Goal: Task Accomplishment & Management: Use online tool/utility

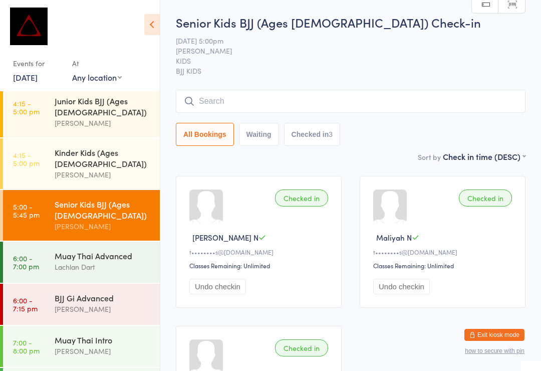
click at [328, 107] on input "search" at bounding box center [351, 101] width 350 height 23
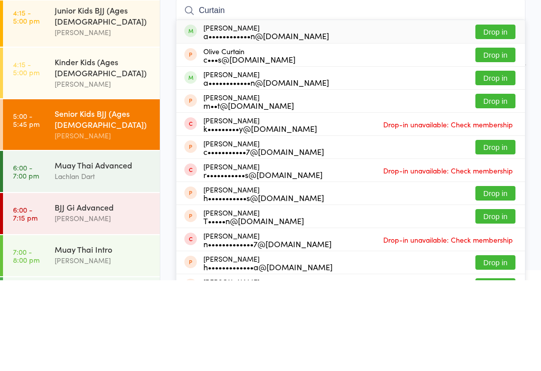
type input "Curtain"
click at [267, 169] on div "a••••••••••••n@[DOMAIN_NAME]" at bounding box center [266, 173] width 126 height 8
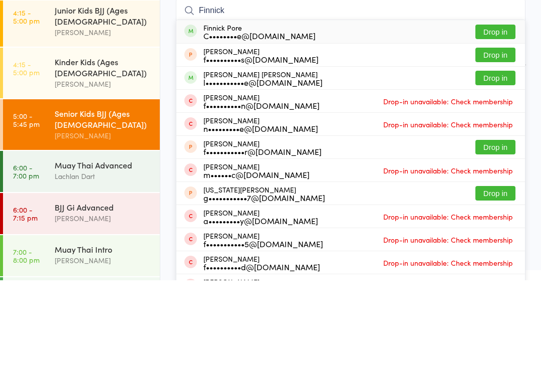
type input "Finnick"
click at [493, 115] on button "Drop in" at bounding box center [495, 122] width 40 height 15
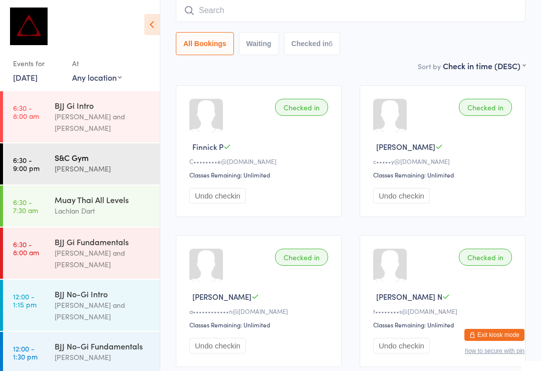
click at [107, 163] on div "[PERSON_NAME]" at bounding box center [103, 169] width 97 height 12
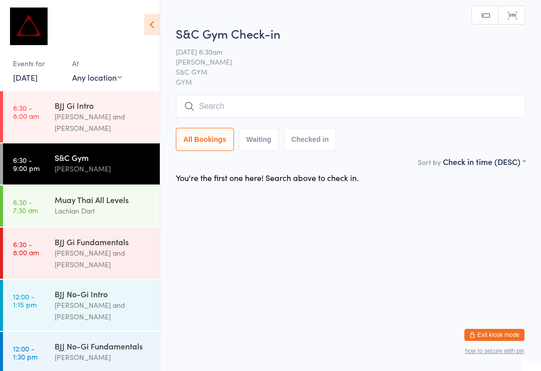
click at [264, 100] on input "search" at bounding box center [351, 106] width 350 height 23
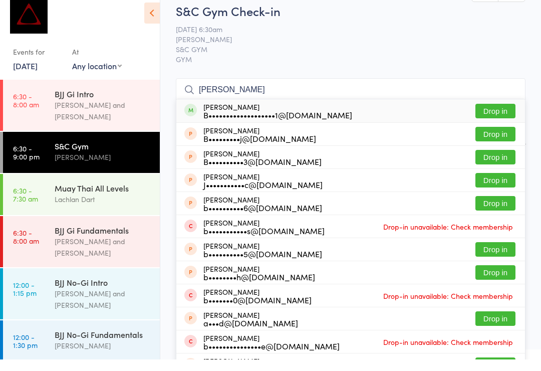
type input "[PERSON_NAME]"
click at [494, 115] on button "Drop in" at bounding box center [495, 122] width 40 height 15
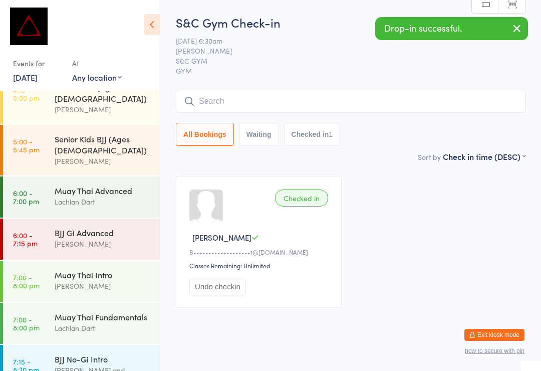
scroll to position [394, 0]
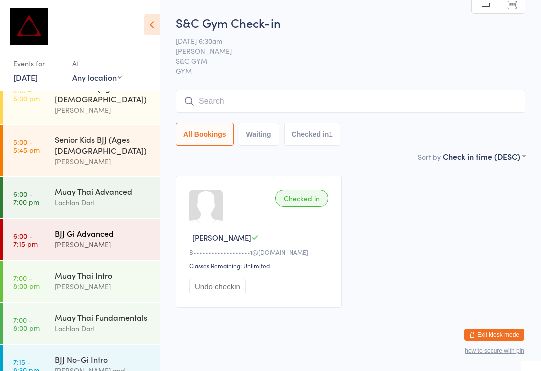
click at [91, 219] on div "BJJ Gi Advanced [PERSON_NAME]" at bounding box center [107, 239] width 105 height 40
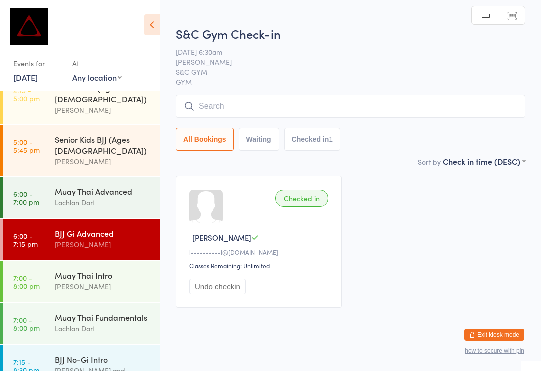
click at [306, 103] on input "search" at bounding box center [351, 106] width 350 height 23
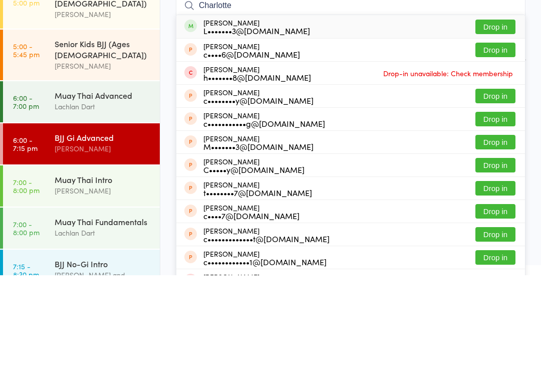
type input "Charlotte"
click at [492, 115] on button "Drop in" at bounding box center [495, 122] width 40 height 15
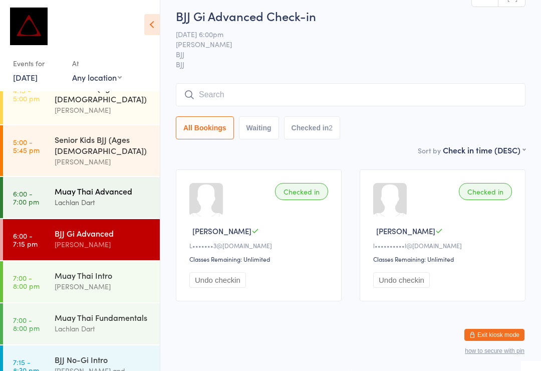
click at [82, 185] on div "Muay Thai Advanced" at bounding box center [103, 190] width 97 height 11
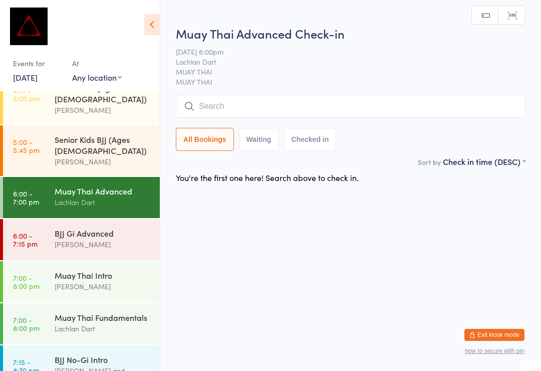
click at [292, 104] on input "search" at bounding box center [351, 106] width 350 height 23
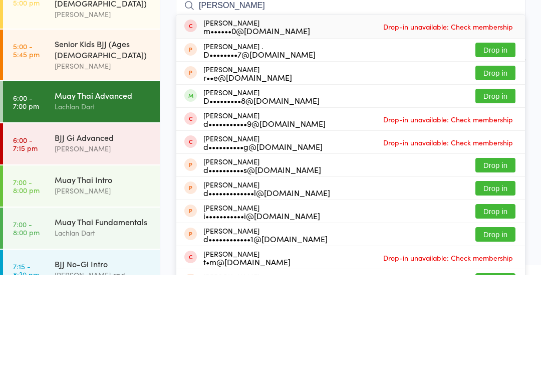
type input "[PERSON_NAME]"
click at [499, 184] on button "Drop in" at bounding box center [495, 191] width 40 height 15
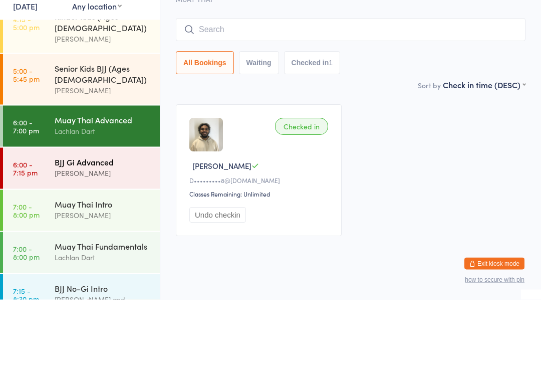
click at [57, 238] on div "[PERSON_NAME]" at bounding box center [103, 244] width 97 height 12
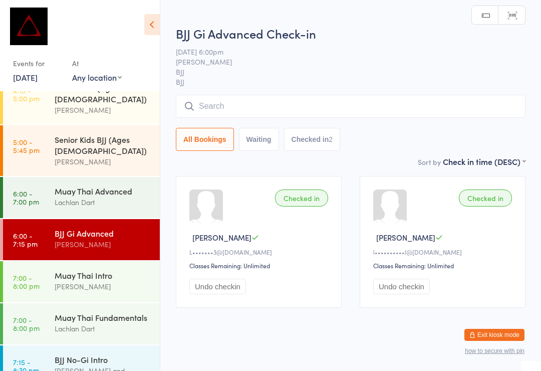
click at [220, 103] on input "search" at bounding box center [351, 106] width 350 height 23
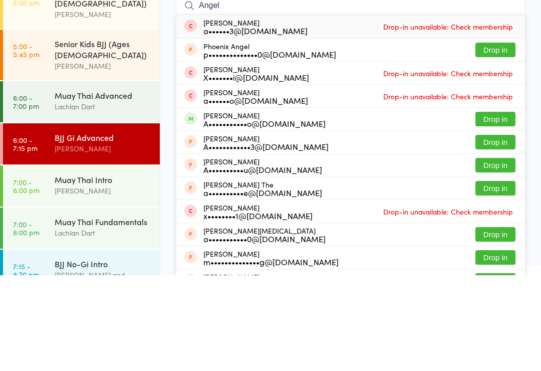
type input "Angel"
click at [496, 207] on button "Drop in" at bounding box center [495, 214] width 40 height 15
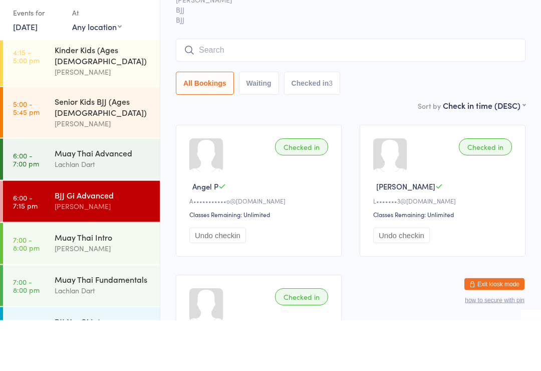
scroll to position [378, 0]
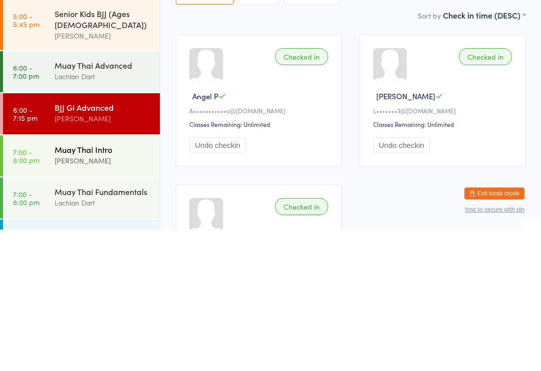
click at [63, 296] on div "[PERSON_NAME]" at bounding box center [103, 302] width 97 height 12
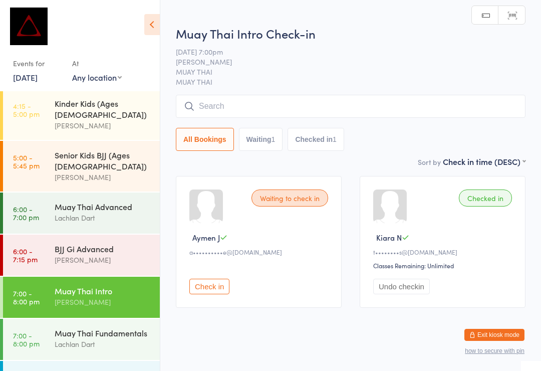
click at [269, 97] on input "search" at bounding box center [351, 106] width 350 height 23
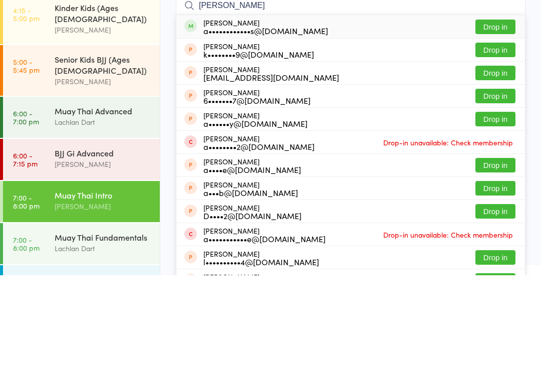
type input "[PERSON_NAME]"
click at [493, 115] on button "Drop in" at bounding box center [495, 122] width 40 height 15
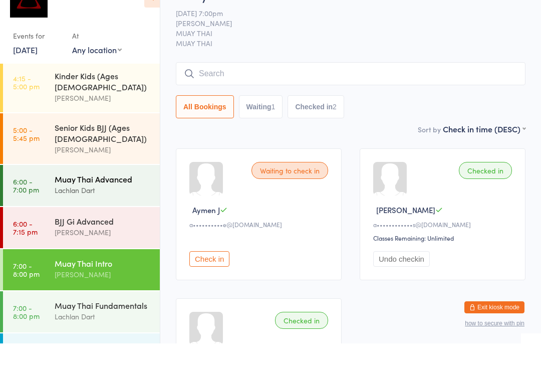
click at [72, 201] on div "Muay Thai Advanced" at bounding box center [103, 206] width 97 height 11
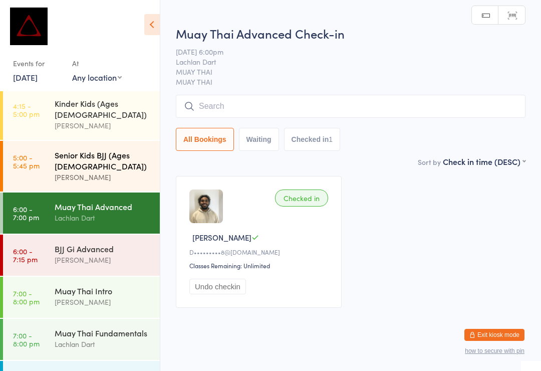
click at [89, 141] on div "Senior Kids BJJ (Ages [DEMOGRAPHIC_DATA]) [PERSON_NAME]" at bounding box center [107, 166] width 105 height 51
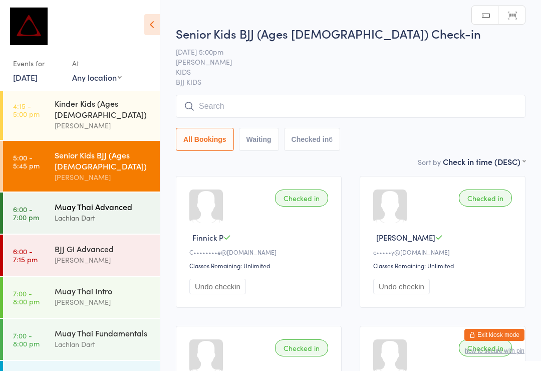
click at [108, 212] on div "Lachlan Dart" at bounding box center [103, 218] width 97 height 12
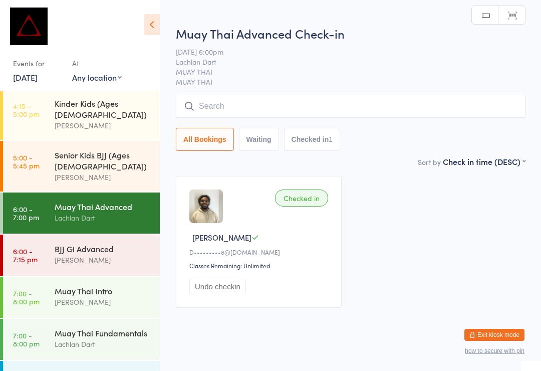
click at [310, 100] on input "search" at bounding box center [351, 106] width 350 height 23
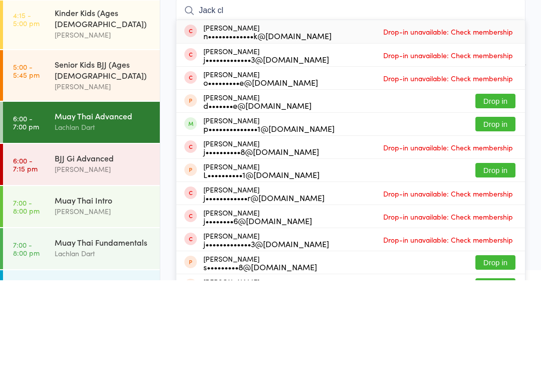
type input "Jack cl"
click at [494, 207] on button "Drop in" at bounding box center [495, 214] width 40 height 15
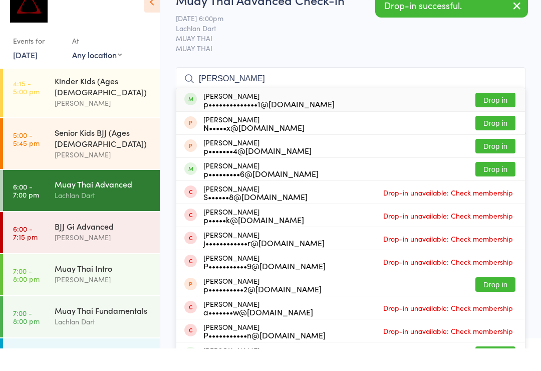
type input "[PERSON_NAME]"
click at [496, 115] on button "Drop in" at bounding box center [495, 122] width 40 height 15
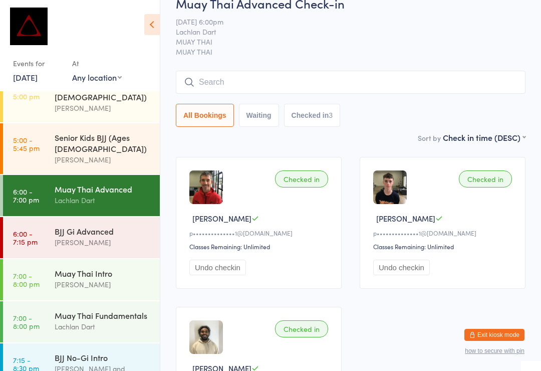
scroll to position [394, 0]
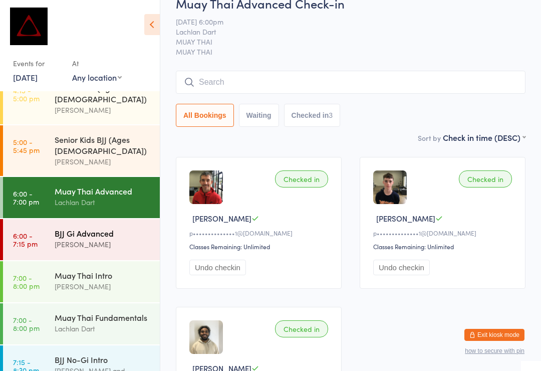
click at [108, 238] on div "[PERSON_NAME]" at bounding box center [103, 244] width 97 height 12
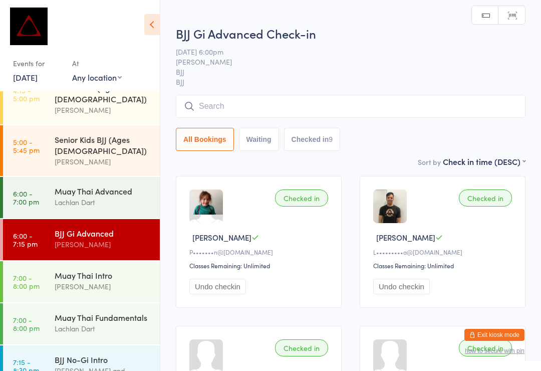
click at [313, 96] on input "search" at bounding box center [351, 106] width 350 height 23
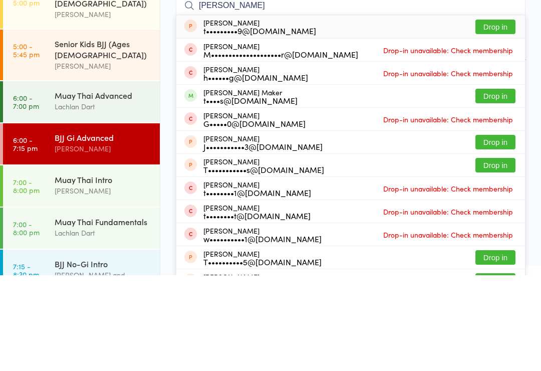
type input "[PERSON_NAME]"
click at [496, 184] on button "Drop in" at bounding box center [495, 191] width 40 height 15
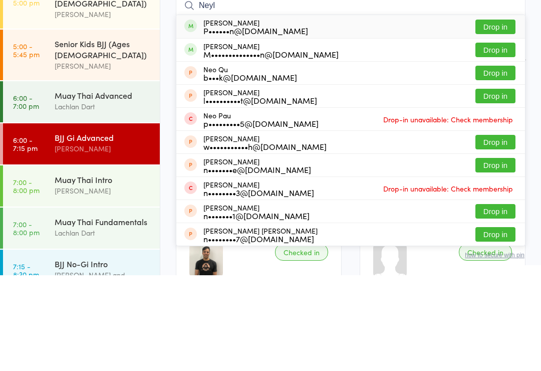
type input "Neyl"
click at [496, 115] on button "Drop in" at bounding box center [495, 122] width 40 height 15
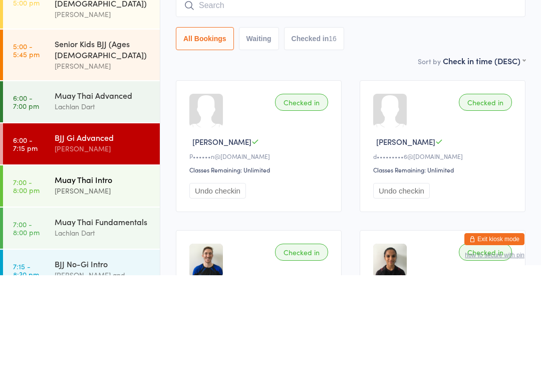
click at [107, 269] on div "Muay Thai Intro" at bounding box center [103, 274] width 97 height 11
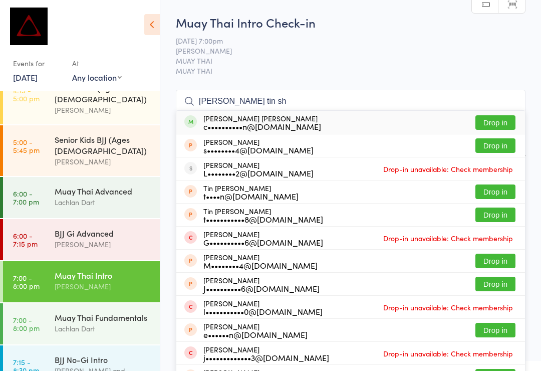
type input "[PERSON_NAME] tin sh"
click at [503, 119] on button "Drop in" at bounding box center [495, 122] width 40 height 15
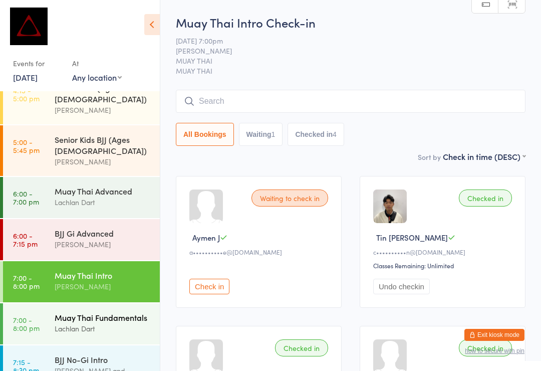
click at [68, 323] on div "Lachlan Dart" at bounding box center [103, 329] width 97 height 12
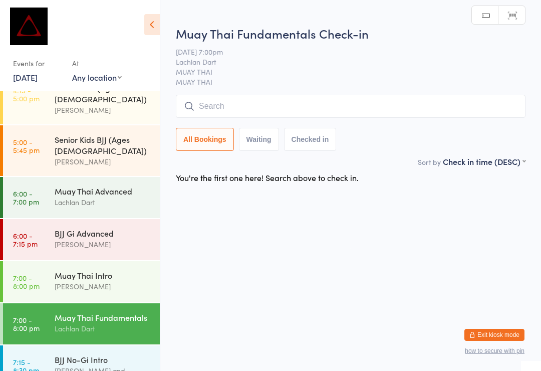
click at [409, 108] on input "search" at bounding box center [351, 106] width 350 height 23
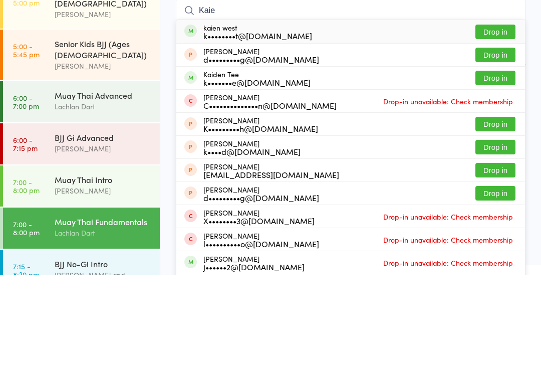
type input "Kaie"
click at [497, 120] on button "Drop in" at bounding box center [495, 127] width 40 height 15
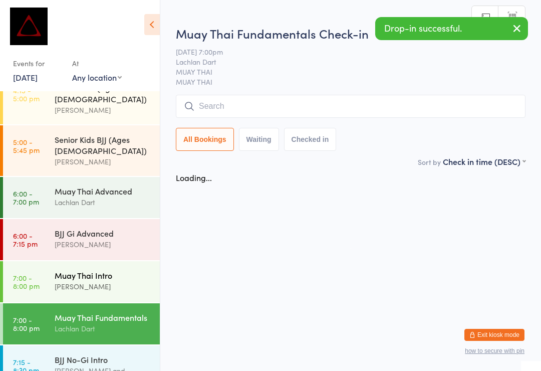
click at [51, 261] on link "7:00 - 8:00 pm Muay Thai Intro [PERSON_NAME]" at bounding box center [81, 281] width 157 height 41
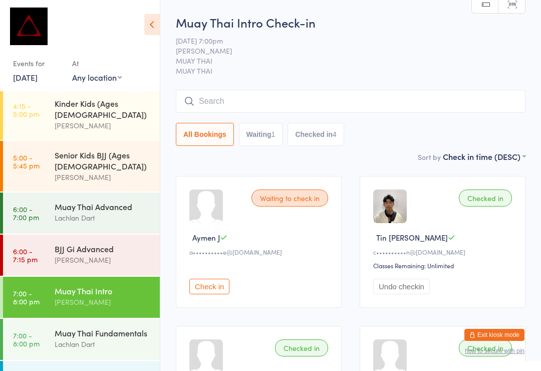
click at [277, 86] on div "Muay Thai Intro Check-in [DATE] 7:00pm [PERSON_NAME] MUAY THAI MUAY THAI Manual…" at bounding box center [351, 82] width 350 height 137
click at [293, 95] on input "search" at bounding box center [351, 101] width 350 height 23
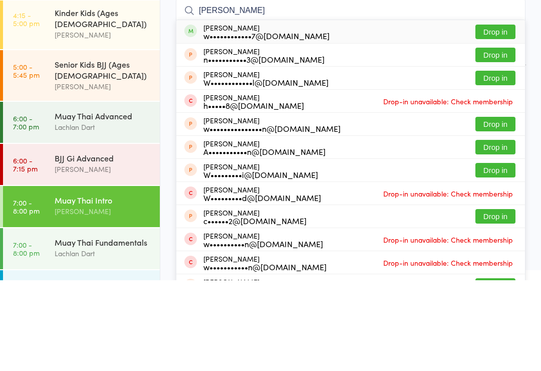
type input "[PERSON_NAME]"
click at [500, 115] on button "Drop in" at bounding box center [495, 122] width 40 height 15
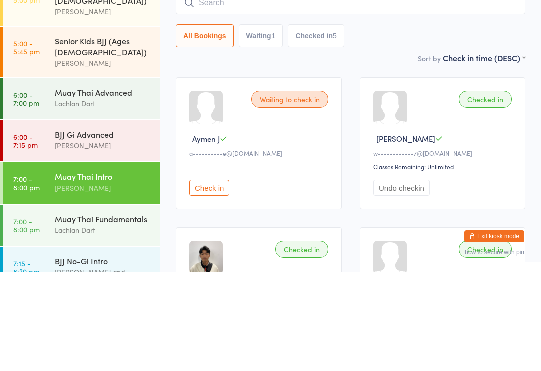
scroll to position [378, 0]
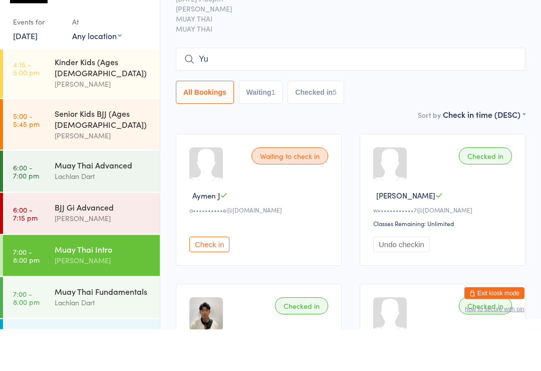
type input "Yul"
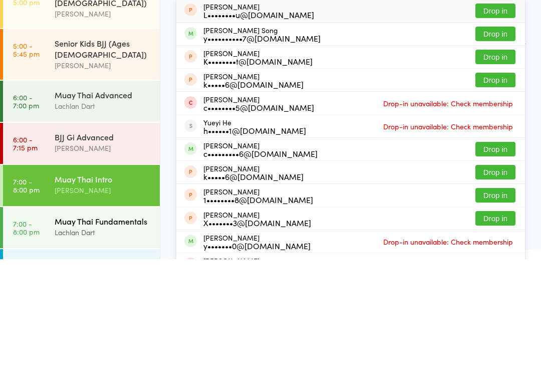
click at [119, 327] on div "Muay Thai Fundamentals" at bounding box center [103, 332] width 97 height 11
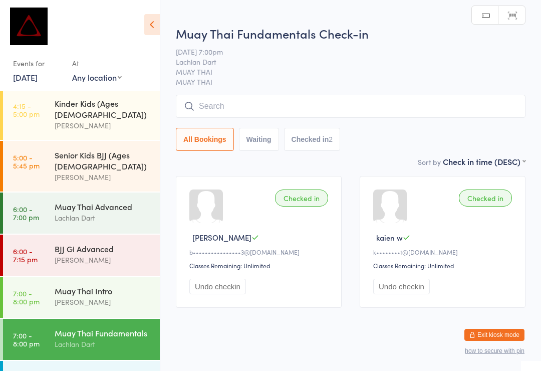
click at [332, 108] on input "search" at bounding box center [351, 106] width 350 height 23
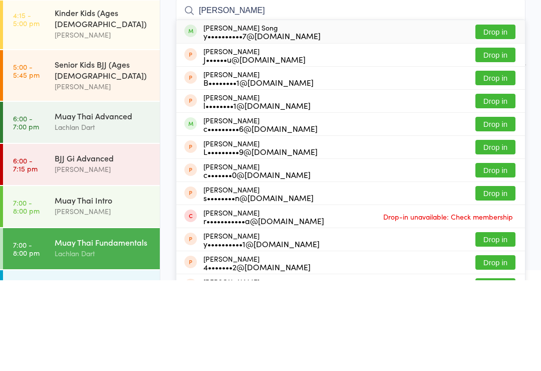
type input "[PERSON_NAME]"
click at [495, 115] on button "Drop in" at bounding box center [495, 122] width 40 height 15
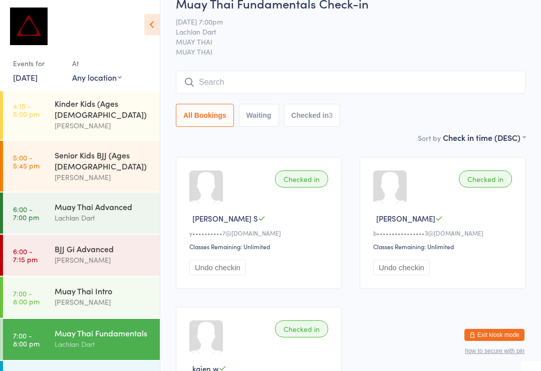
click at [94, 338] on div "Lachlan Dart" at bounding box center [103, 344] width 97 height 12
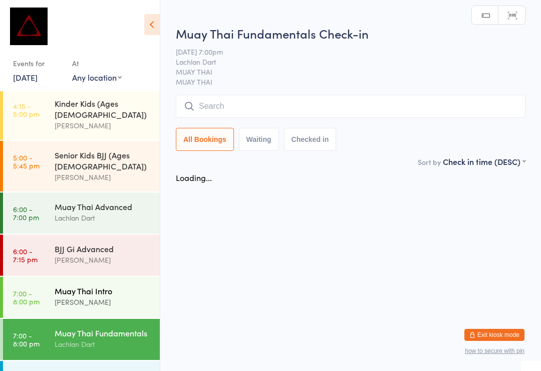
scroll to position [0, 0]
click at [61, 296] on div "[PERSON_NAME]" at bounding box center [103, 302] width 97 height 12
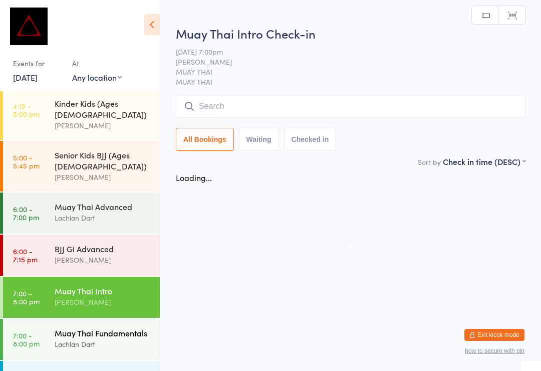
click at [64, 327] on div "Muay Thai Fundamentals" at bounding box center [103, 332] width 97 height 11
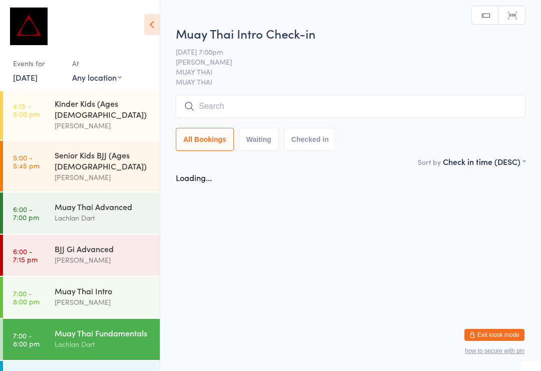
click at [68, 338] on div "Lachlan Dart" at bounding box center [103, 344] width 97 height 12
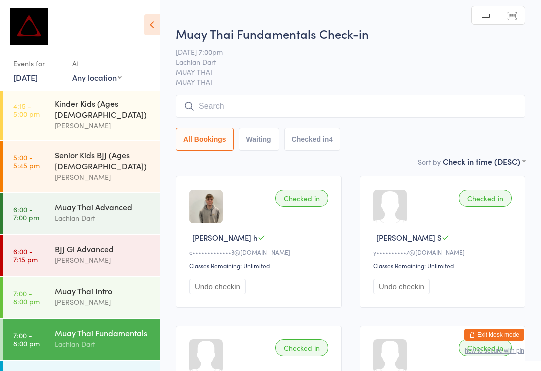
click at [212, 104] on input "search" at bounding box center [351, 106] width 350 height 23
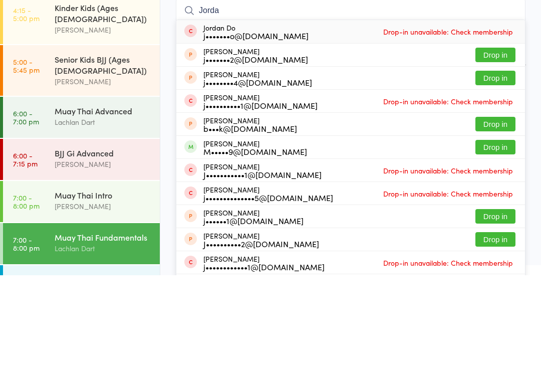
type input "Jorda"
click at [505, 235] on button "Drop in" at bounding box center [495, 242] width 40 height 15
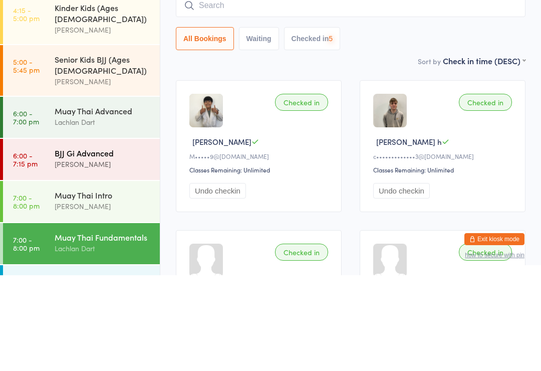
click at [61, 234] on div "BJJ Gi Advanced [PERSON_NAME]" at bounding box center [107, 254] width 105 height 40
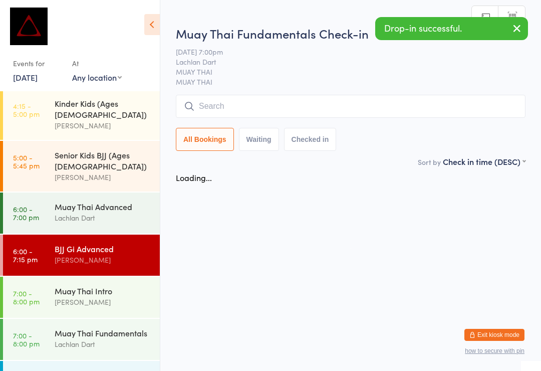
click at [79, 63] on div "At" at bounding box center [97, 63] width 50 height 17
click at [38, 79] on link "[DATE]" at bounding box center [25, 77] width 25 height 11
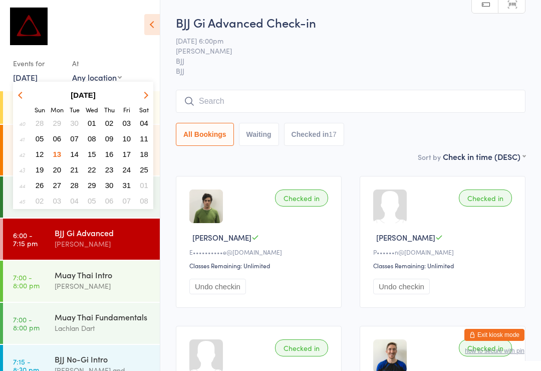
scroll to position [394, 0]
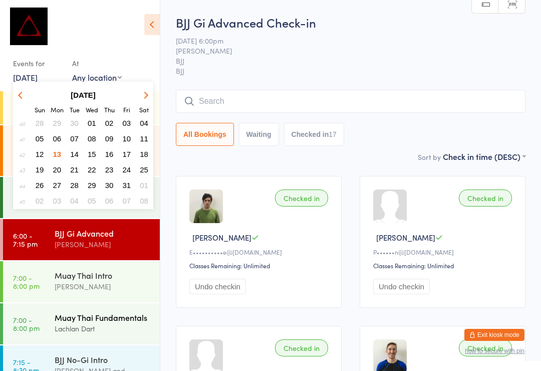
click at [121, 323] on div "Lachlan Dart" at bounding box center [103, 329] width 97 height 12
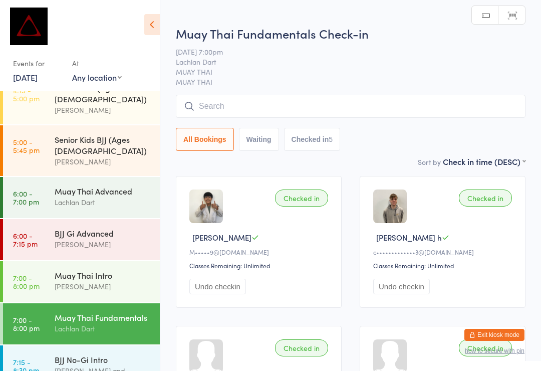
click at [298, 110] on input "search" at bounding box center [351, 106] width 350 height 23
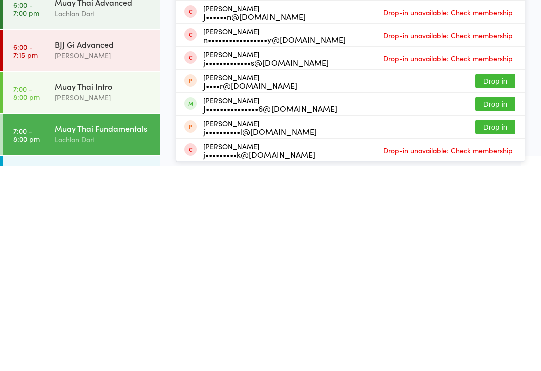
scroll to position [92, 0]
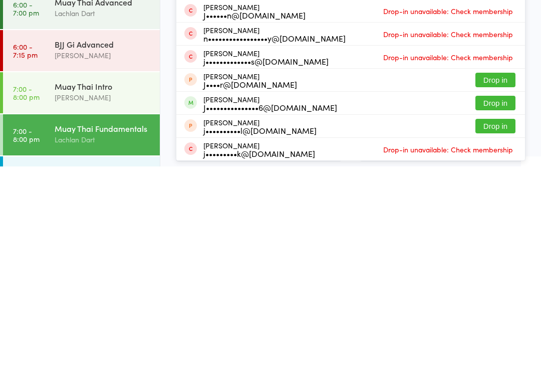
type input "[PERSON_NAME]"
click at [503, 300] on button "Drop in" at bounding box center [495, 307] width 40 height 15
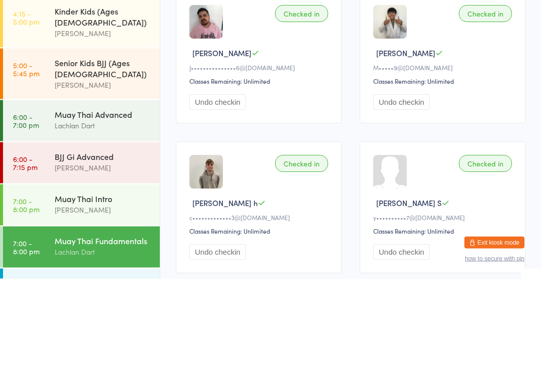
scroll to position [0, 0]
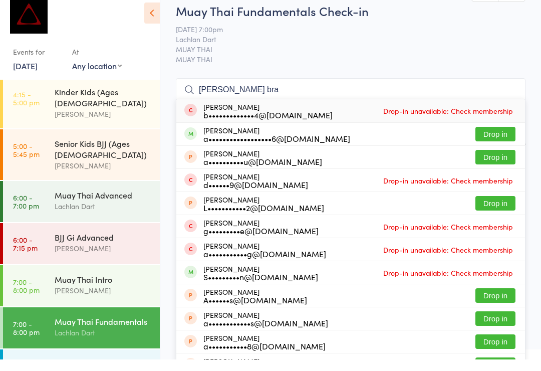
type input "[PERSON_NAME] bra"
click at [506, 138] on button "Drop in" at bounding box center [495, 145] width 40 height 15
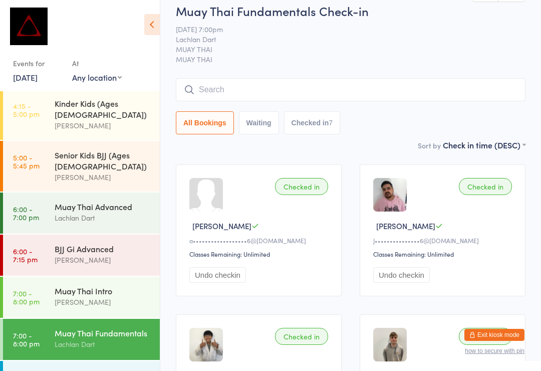
click at [362, 84] on input "search" at bounding box center [351, 89] width 350 height 23
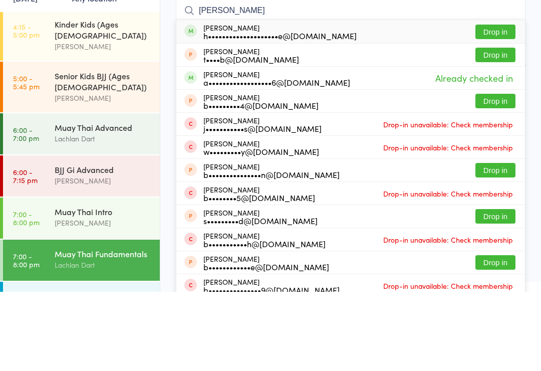
type input "[PERSON_NAME]"
click at [507, 104] on button "Drop in" at bounding box center [495, 111] width 40 height 15
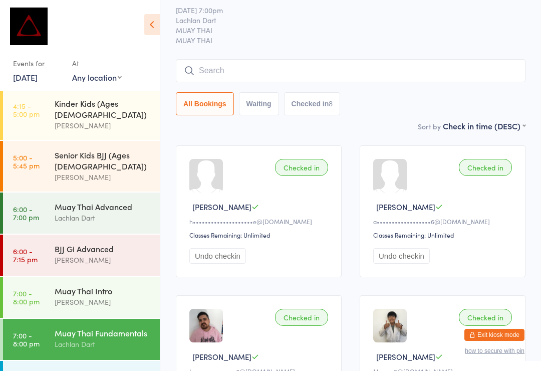
scroll to position [0, 0]
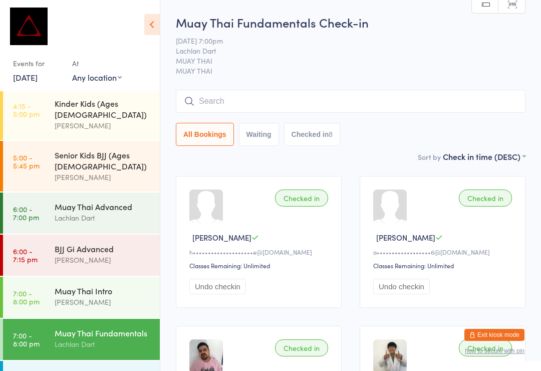
click at [314, 99] on input "search" at bounding box center [351, 101] width 350 height 23
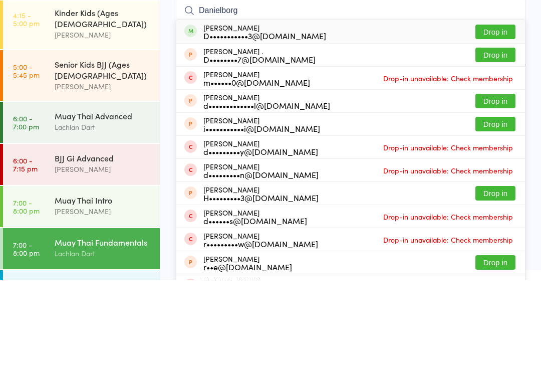
type input "Danielborg"
click at [496, 115] on button "Drop in" at bounding box center [495, 122] width 40 height 15
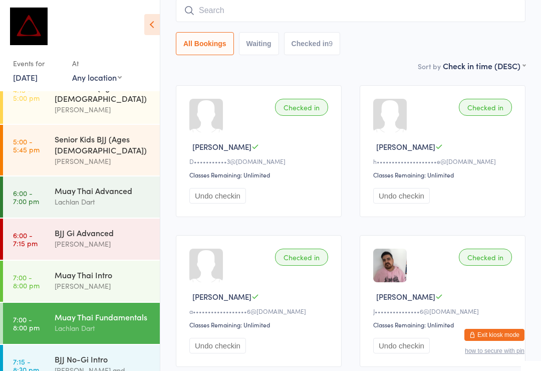
scroll to position [394, 0]
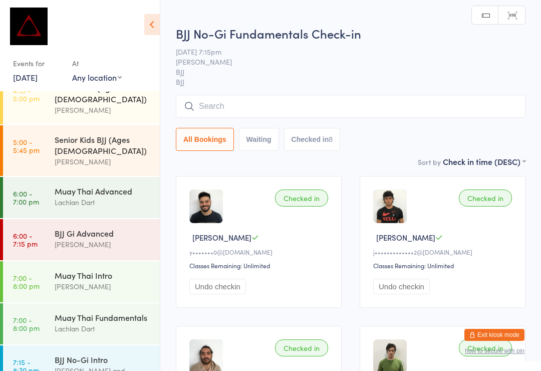
click at [245, 107] on input "search" at bounding box center [351, 106] width 350 height 23
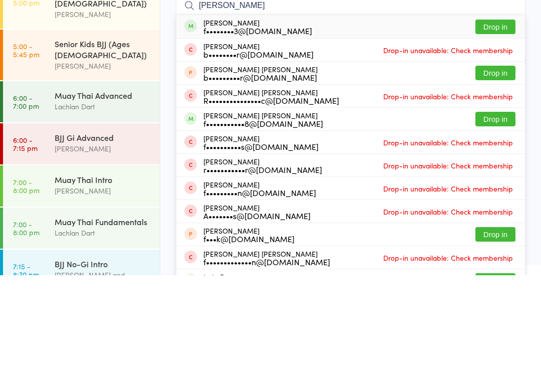
type input "[PERSON_NAME]"
click at [499, 115] on button "Drop in" at bounding box center [495, 122] width 40 height 15
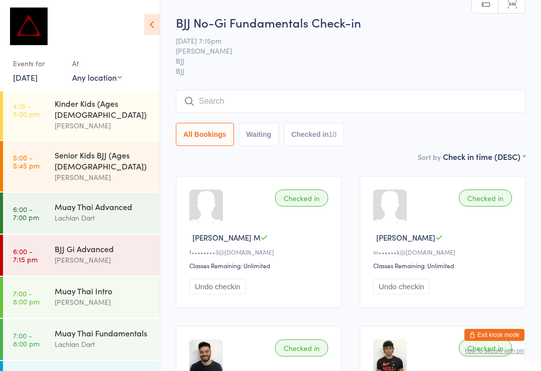
click at [317, 108] on input "search" at bounding box center [351, 101] width 350 height 23
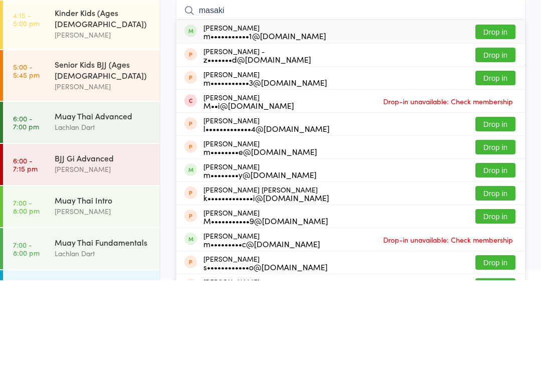
type input "masaki"
click at [500, 115] on button "Drop in" at bounding box center [495, 122] width 40 height 15
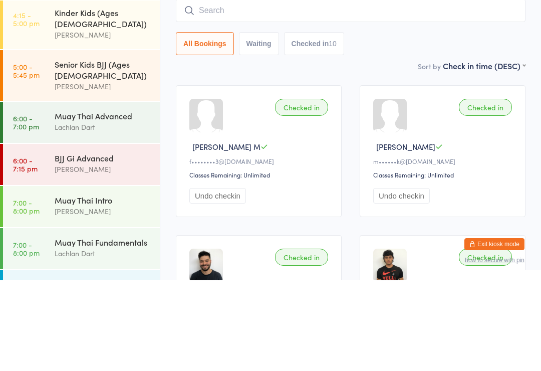
scroll to position [91, 0]
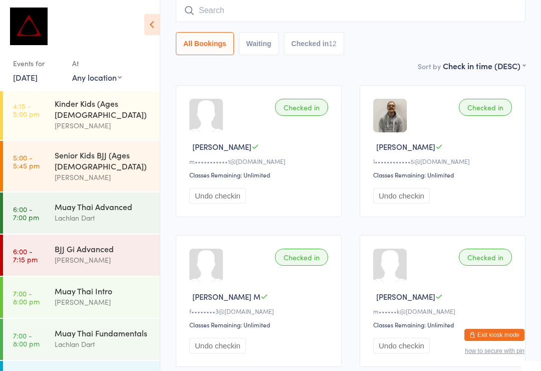
click at [106, 369] on div "BJJ No-Gi Intro" at bounding box center [103, 374] width 97 height 11
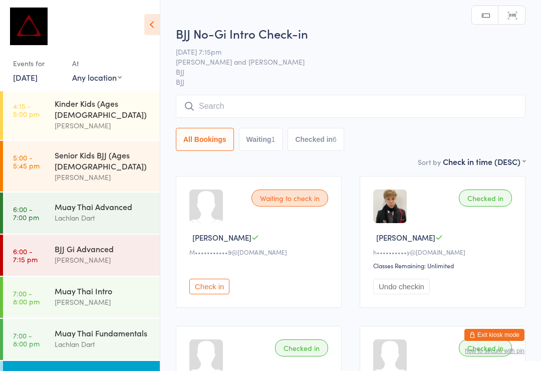
click at [290, 102] on input "search" at bounding box center [351, 106] width 350 height 23
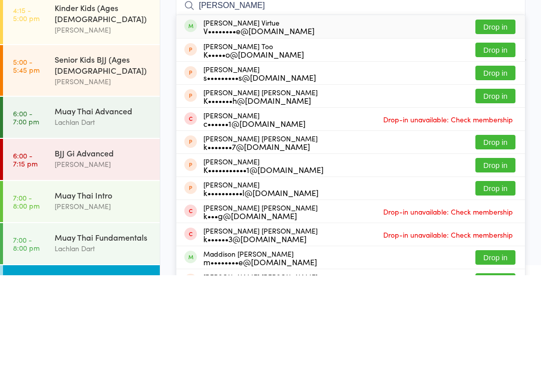
type input "[PERSON_NAME]"
click at [494, 115] on button "Drop in" at bounding box center [495, 122] width 40 height 15
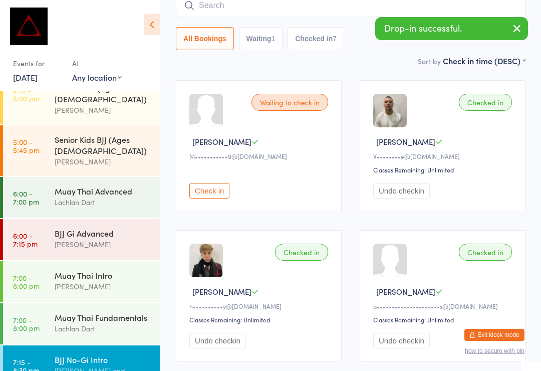
scroll to position [394, 0]
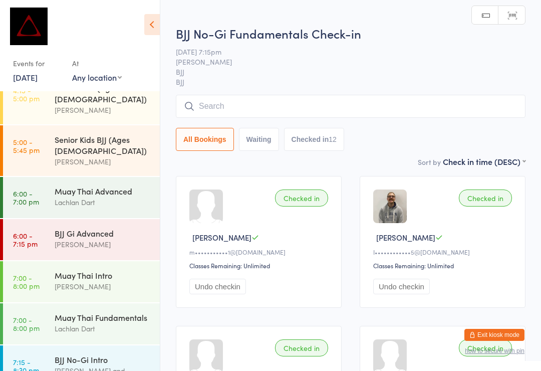
click at [247, 105] on input "search" at bounding box center [351, 106] width 350 height 23
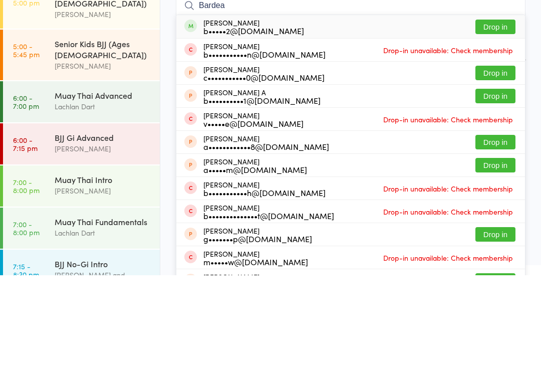
type input "Bardea"
click at [508, 115] on button "Drop in" at bounding box center [495, 122] width 40 height 15
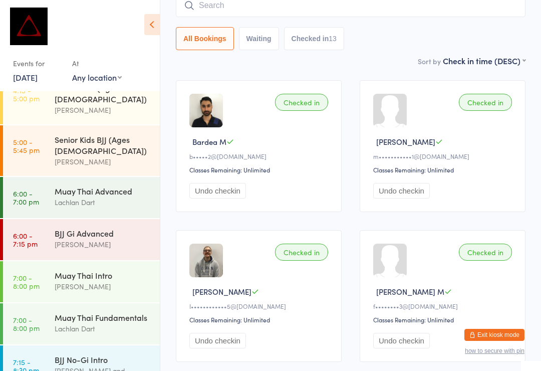
click at [198, 17] on input "search" at bounding box center [351, 5] width 350 height 23
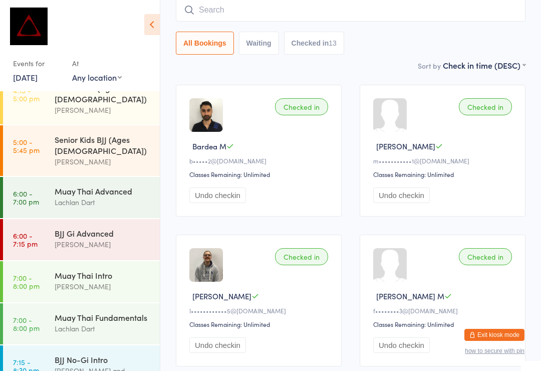
scroll to position [91, 0]
type input "H"
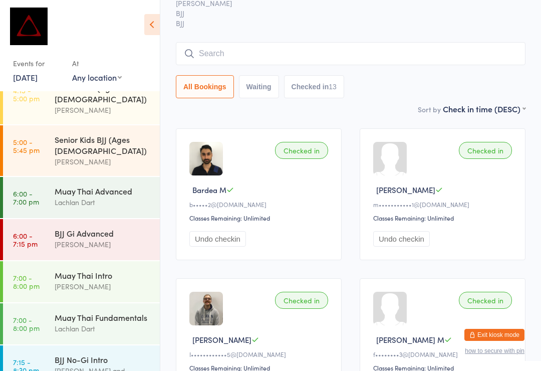
scroll to position [28, 0]
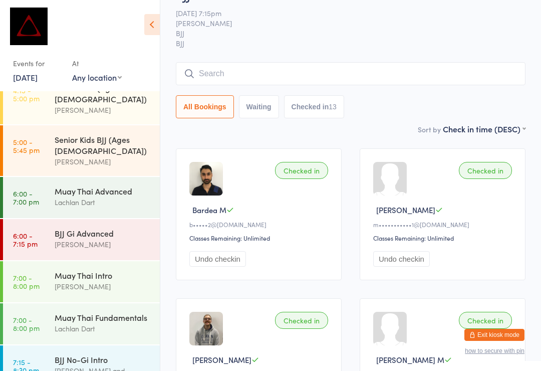
click at [425, 71] on input "search" at bounding box center [351, 73] width 350 height 23
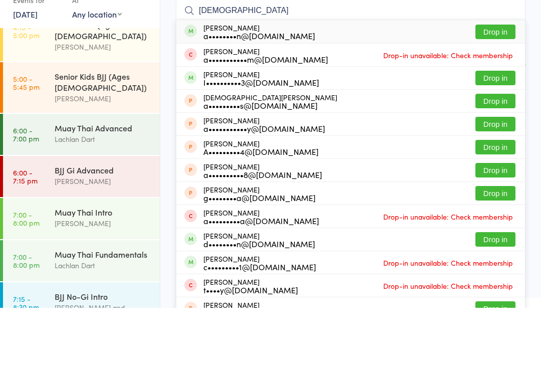
type input "[DEMOGRAPHIC_DATA]"
click at [508, 88] on button "Drop in" at bounding box center [495, 95] width 40 height 15
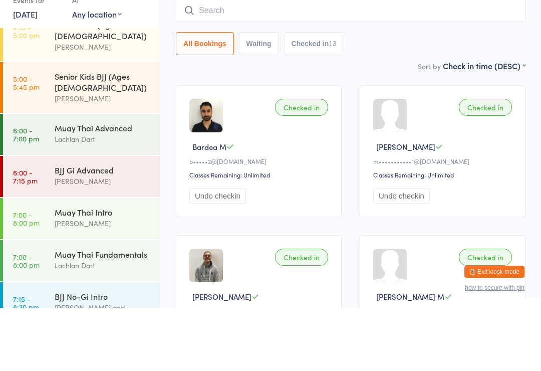
scroll to position [91, 0]
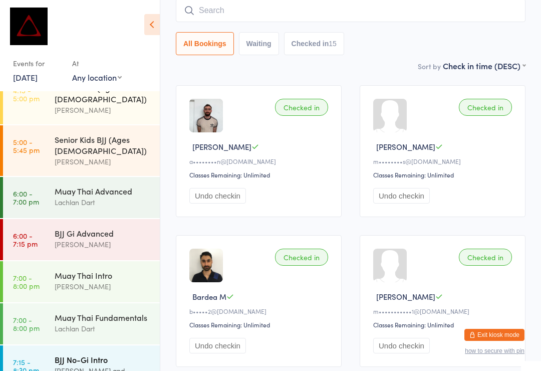
click at [115, 365] on div "[PERSON_NAME] and [PERSON_NAME]" at bounding box center [103, 376] width 97 height 23
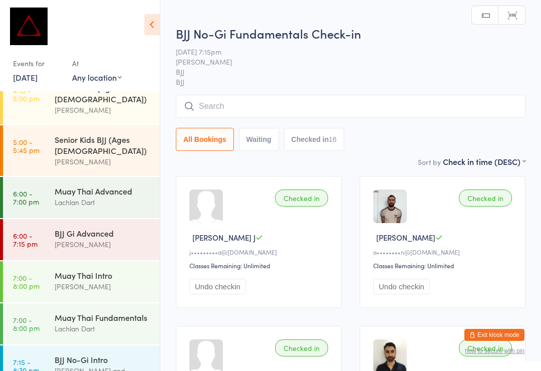
click at [286, 88] on div "BJJ No-Gi Fundamentals Check-in [DATE] 7:15pm [PERSON_NAME] BJJ BJJ Manual sear…" at bounding box center [351, 90] width 350 height 131
click at [283, 108] on input "search" at bounding box center [351, 106] width 350 height 23
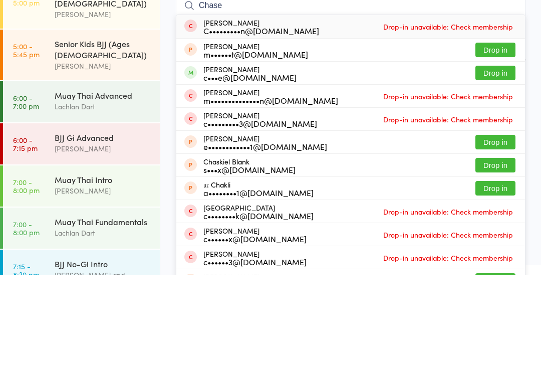
type input "Chase"
click at [488, 161] on button "Drop in" at bounding box center [495, 168] width 40 height 15
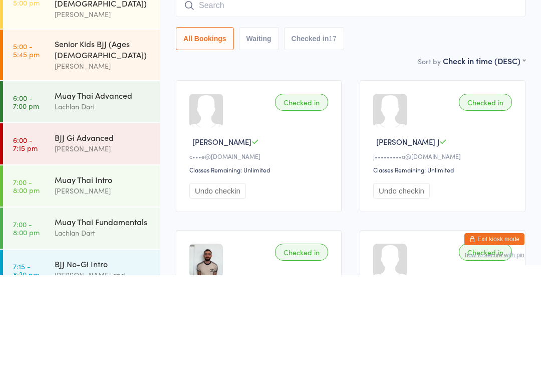
click at [382, 151] on div "Sort by Check in time (DESC) First name (ASC) First name (DESC) Last name (ASC)…" at bounding box center [351, 156] width 350 height 11
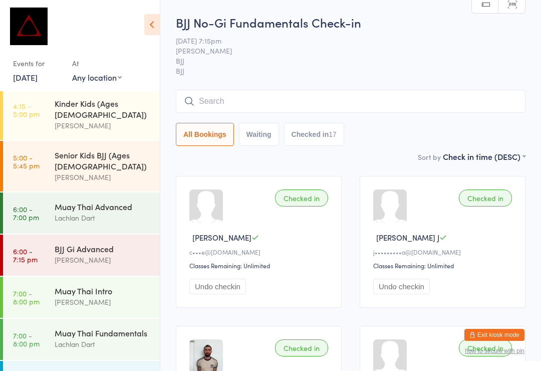
click at [363, 101] on input "search" at bounding box center [351, 101] width 350 height 23
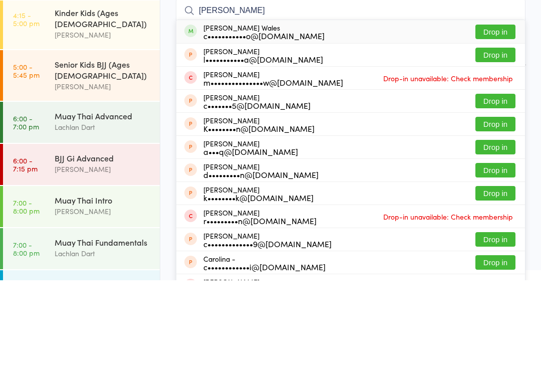
type input "[PERSON_NAME]"
click at [501, 115] on button "Drop in" at bounding box center [495, 122] width 40 height 15
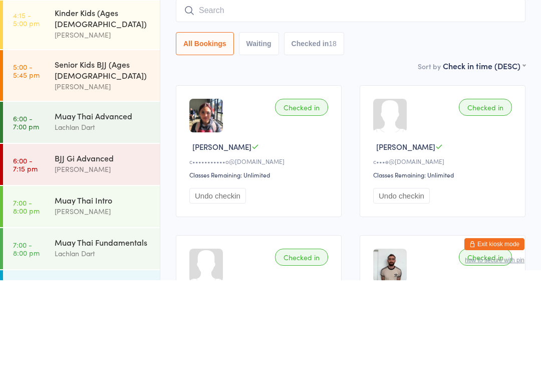
click at [375, 60] on div "BJJ No-Gi Fundamentals Check-in [DATE] 7:15pm [PERSON_NAME] BJJ BJJ Manual sear…" at bounding box center [351, 82] width 350 height 137
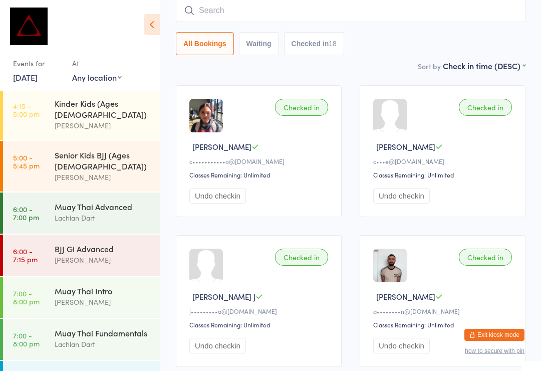
click at [254, 22] on input "search" at bounding box center [351, 10] width 350 height 23
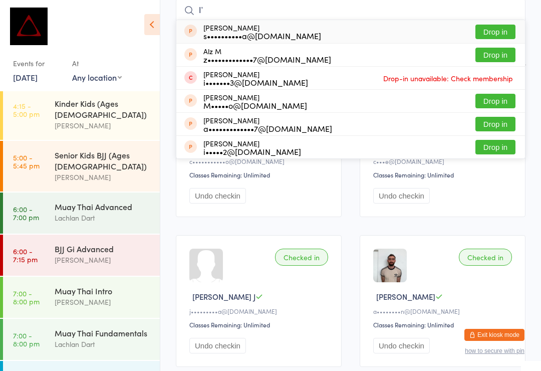
type input "I"
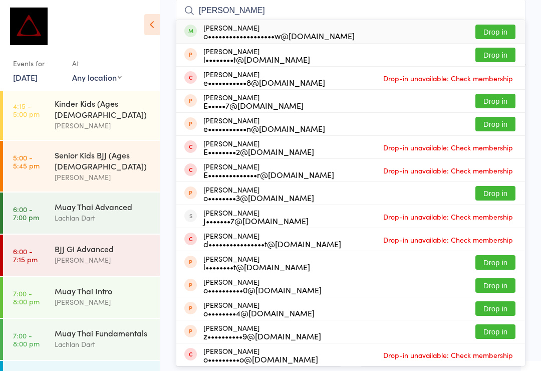
type input "[PERSON_NAME]"
click at [497, 21] on div "[PERSON_NAME] o•••••••••••••••••••w@[DOMAIN_NAME] Drop in" at bounding box center [350, 31] width 349 height 23
